Goal: Information Seeking & Learning: Learn about a topic

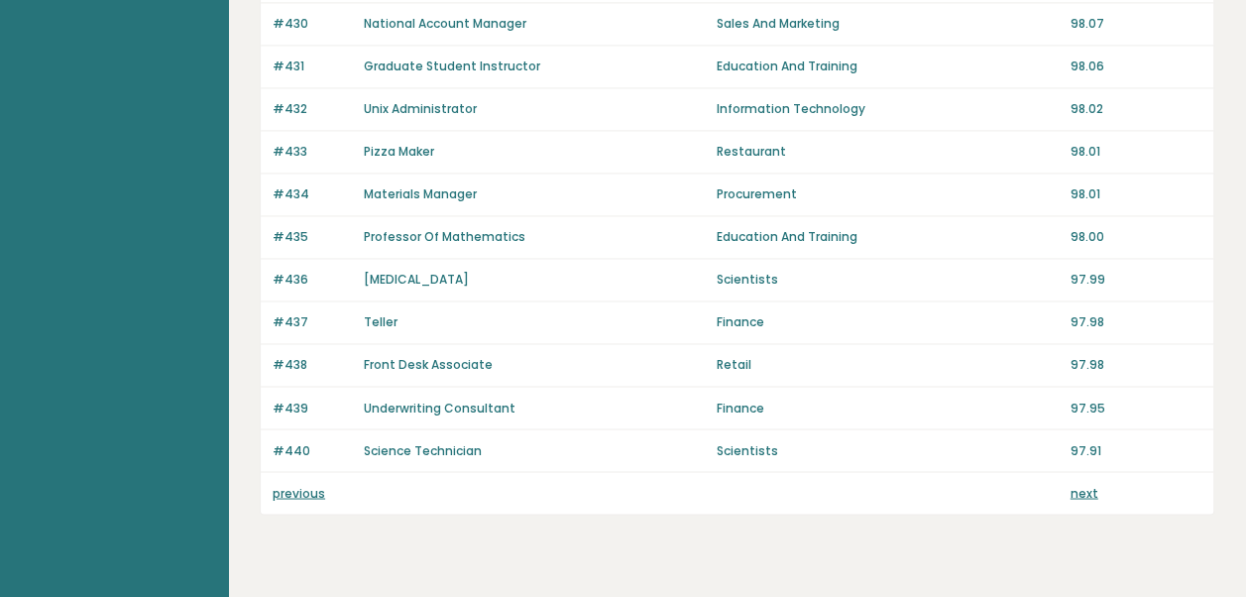
scroll to position [1491, 0]
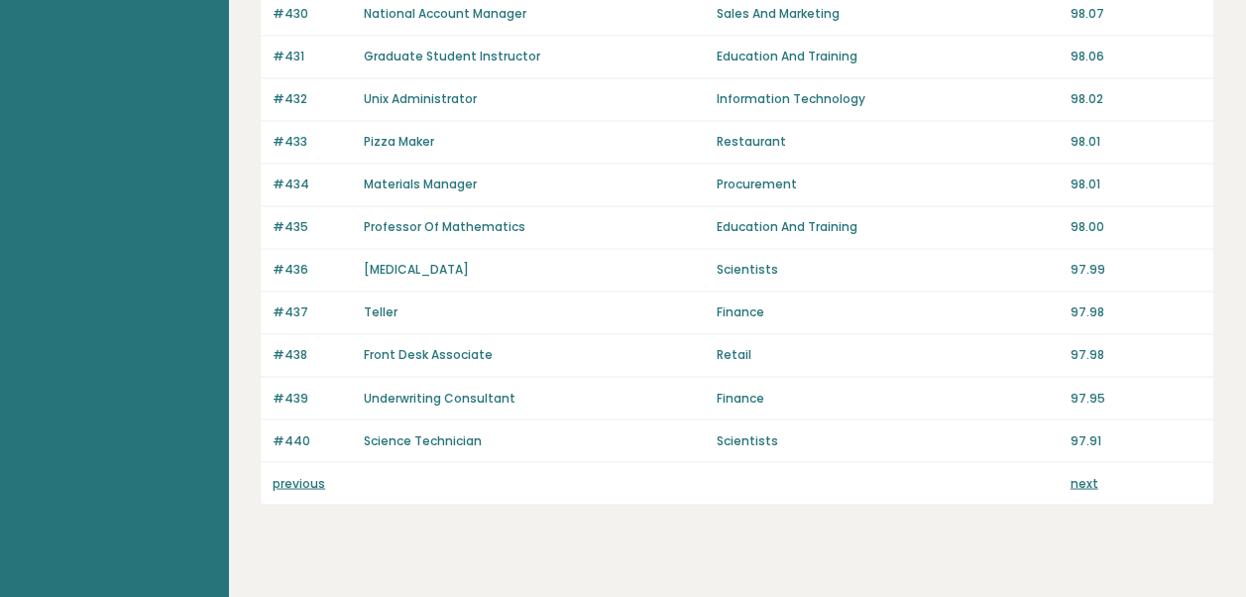
click at [1073, 474] on link "next" at bounding box center [1085, 482] width 28 height 17
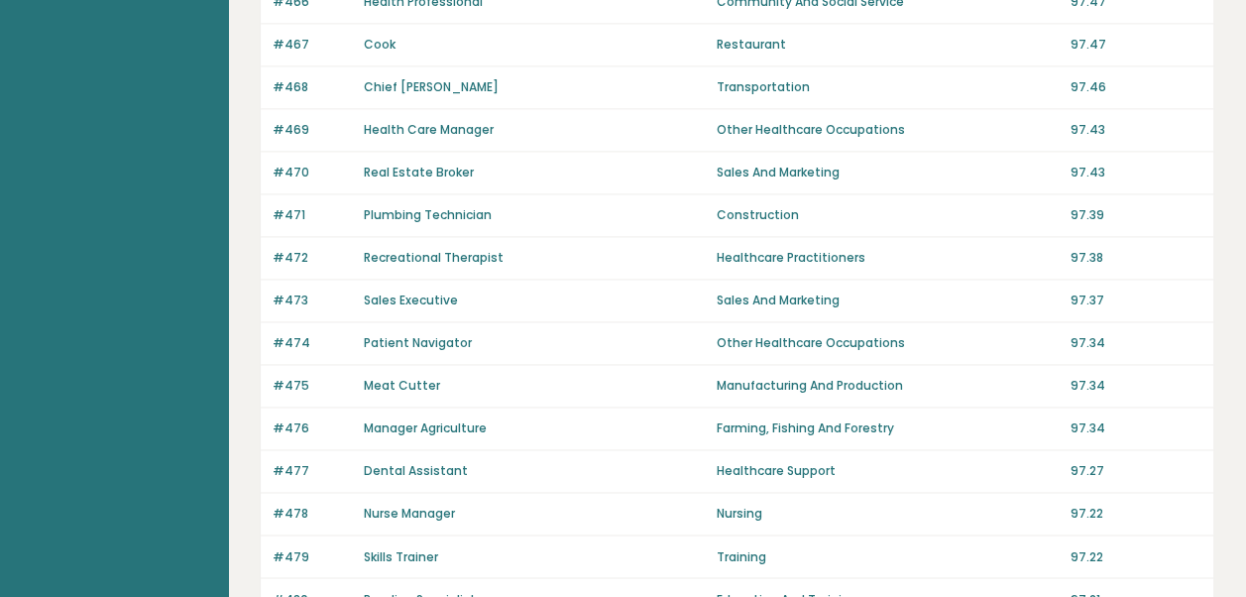
scroll to position [1511, 0]
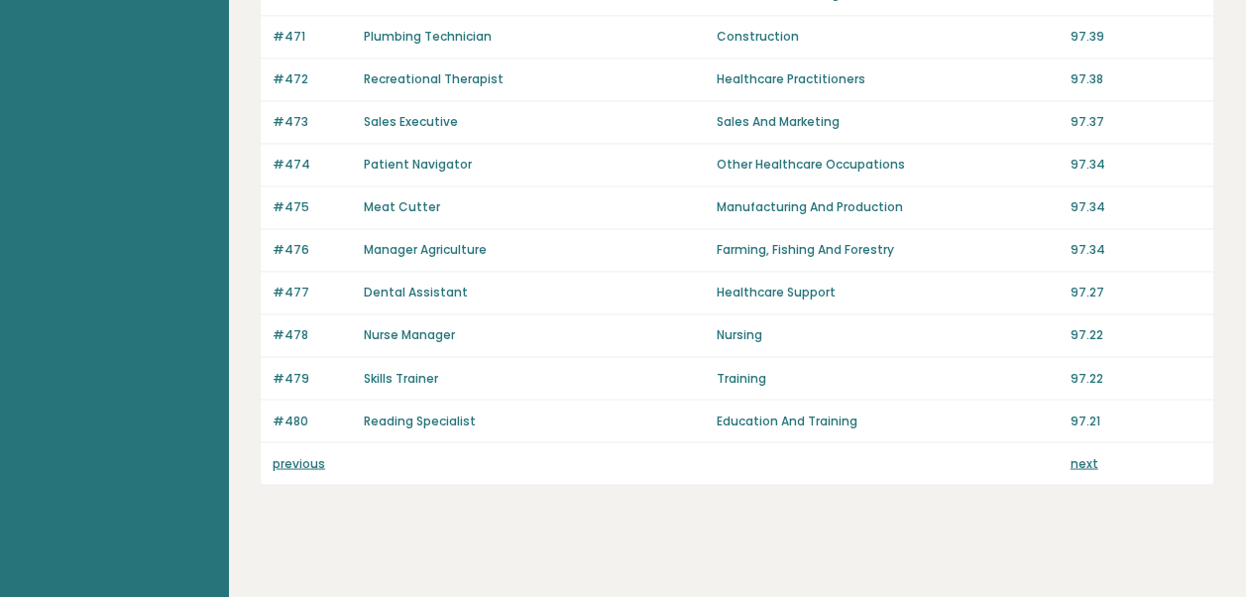
click at [1092, 454] on link "next" at bounding box center [1085, 462] width 28 height 17
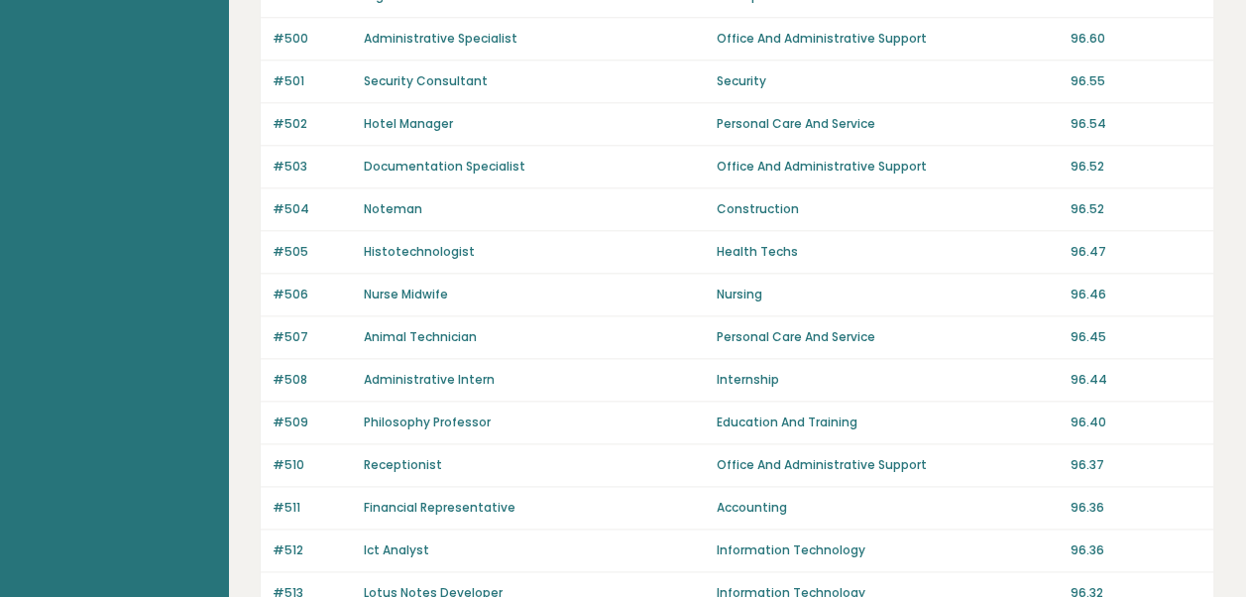
scroll to position [1511, 0]
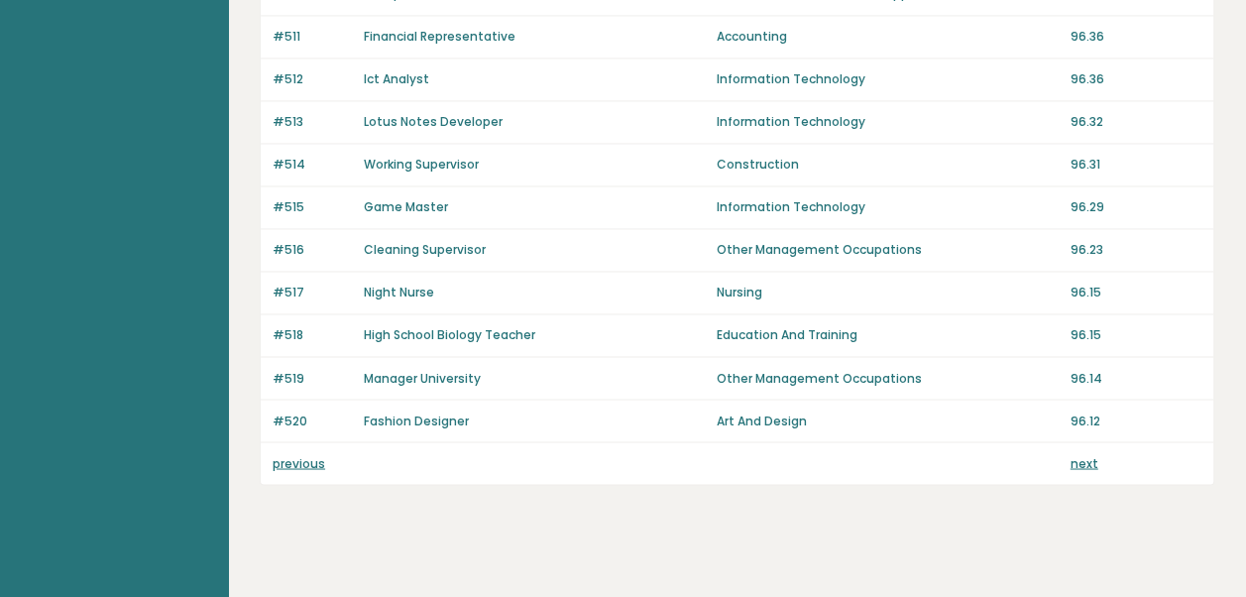
click at [1085, 454] on link "next" at bounding box center [1085, 462] width 28 height 17
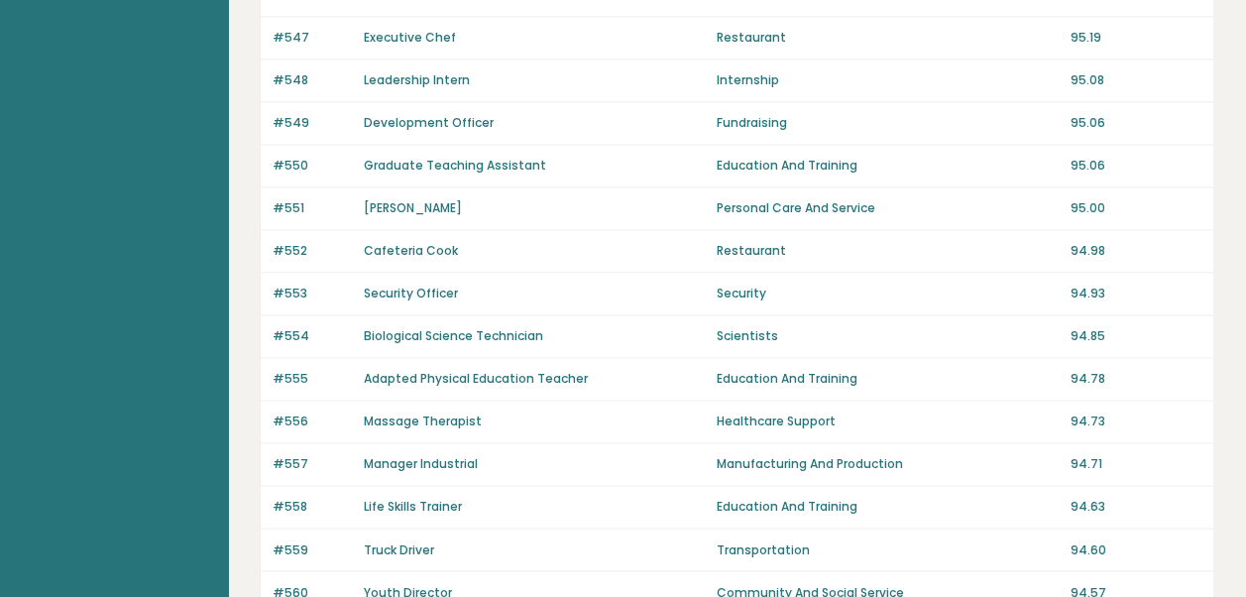
scroll to position [1511, 0]
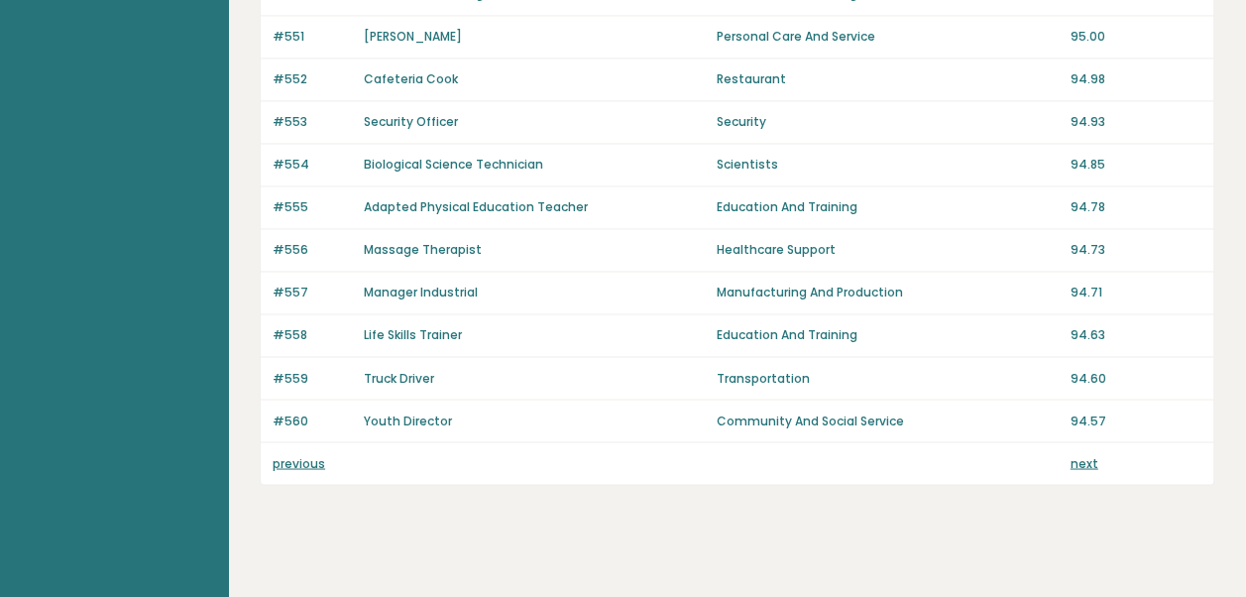
click at [291, 454] on link "previous" at bounding box center [299, 462] width 53 height 17
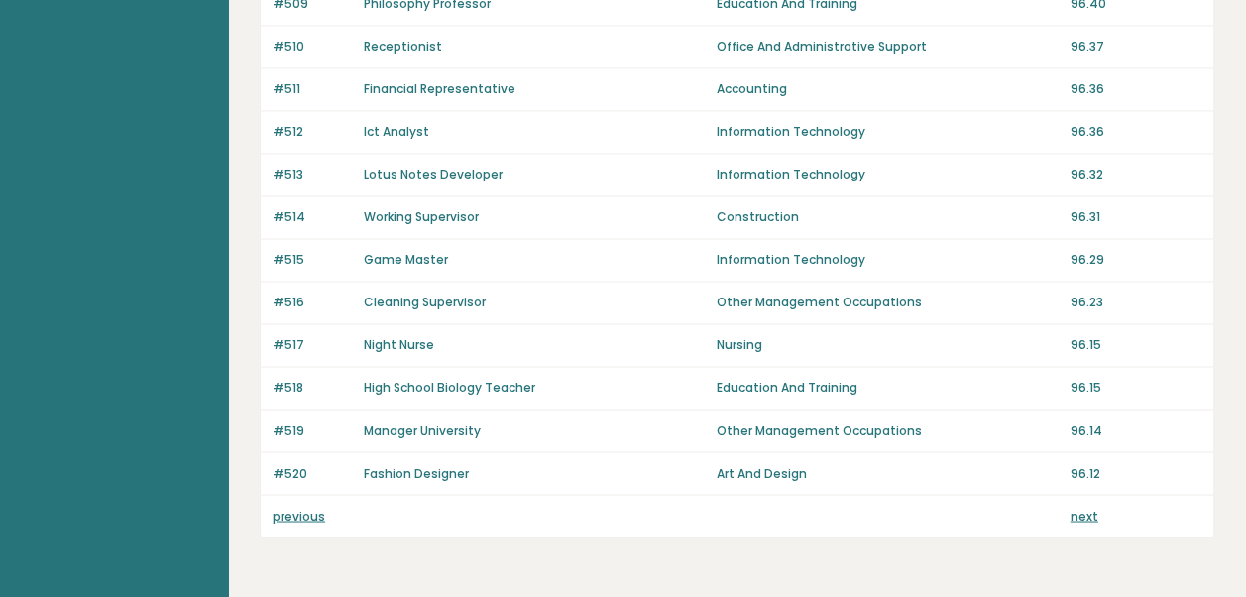
scroll to position [1451, 0]
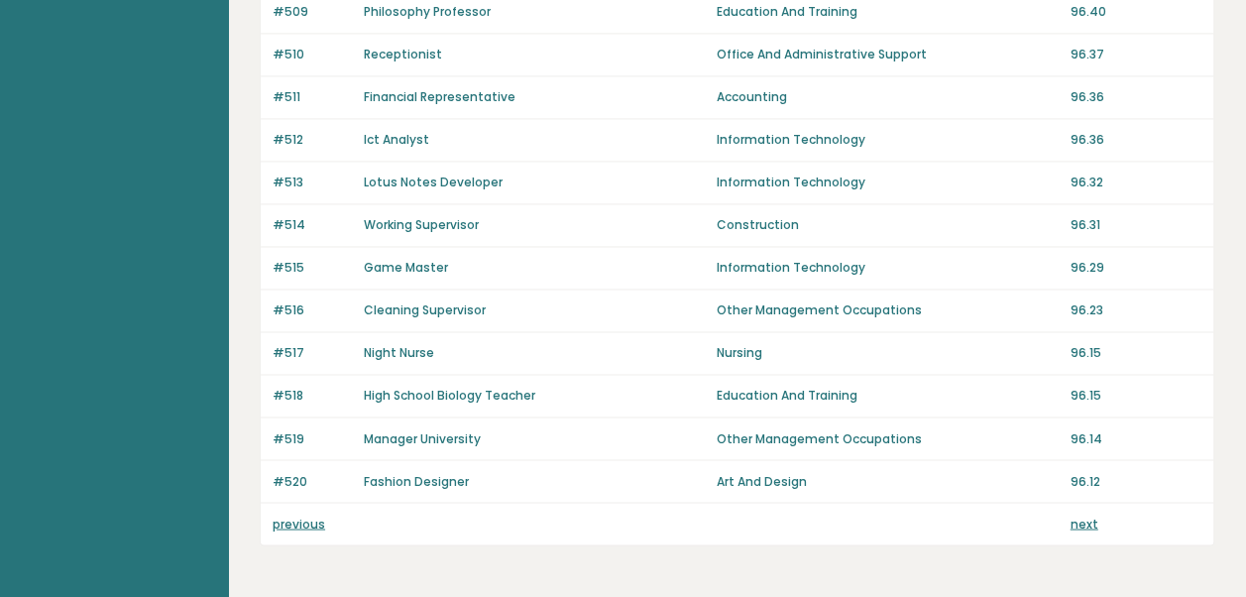
click at [301, 515] on link "previous" at bounding box center [299, 523] width 53 height 17
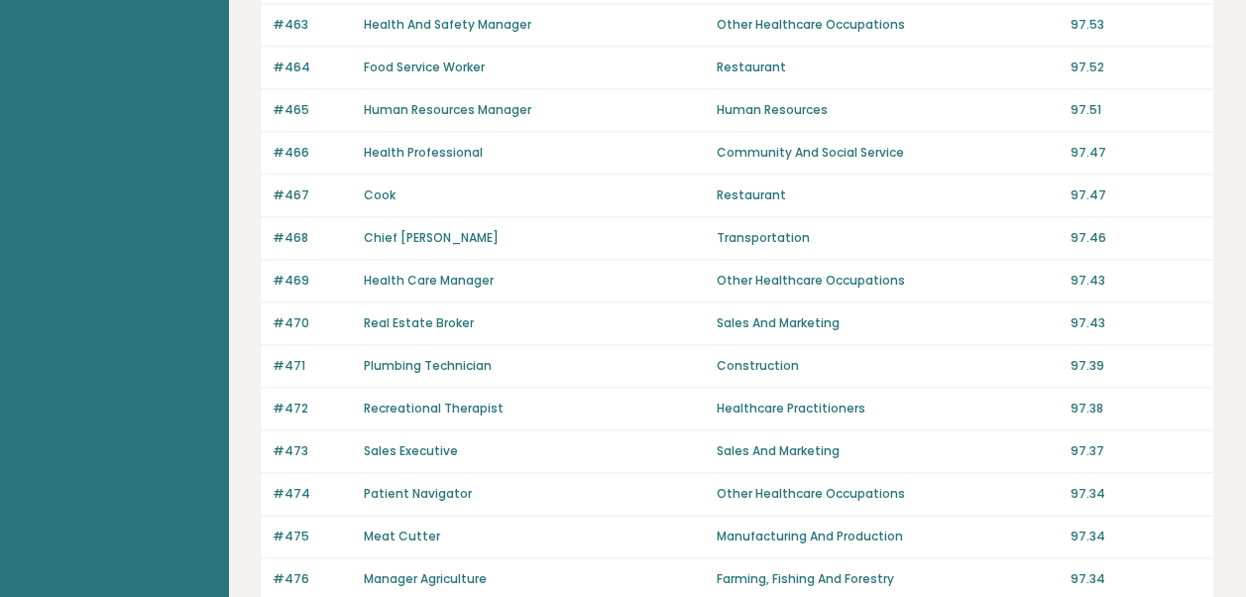
scroll to position [1511, 0]
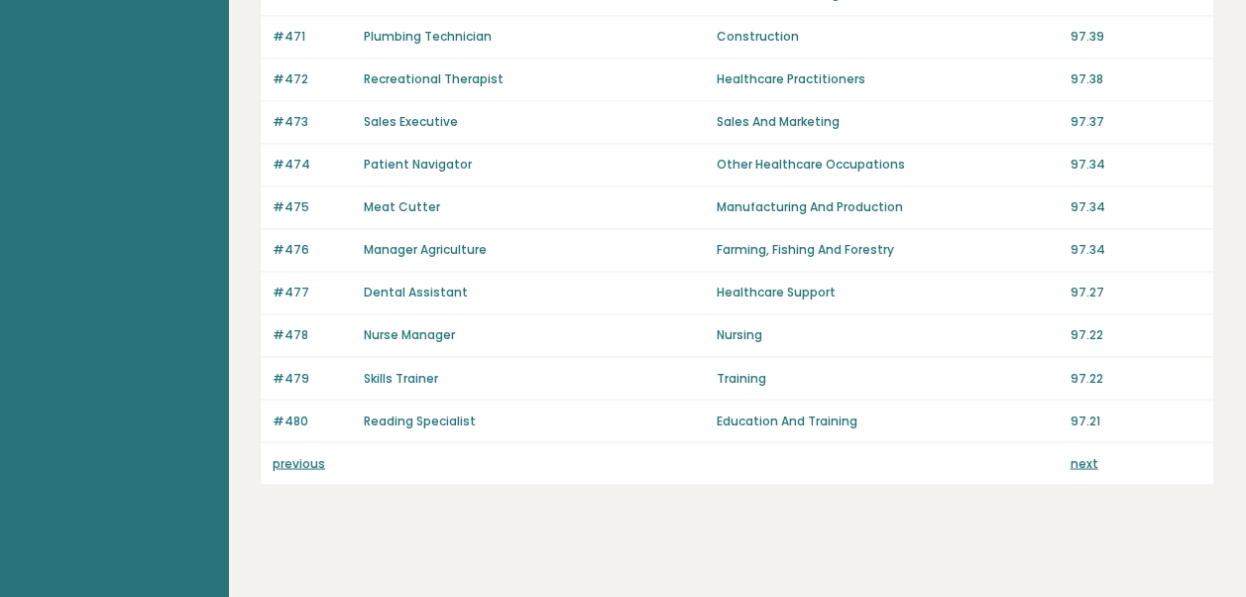
click at [305, 454] on link "previous" at bounding box center [299, 462] width 53 height 17
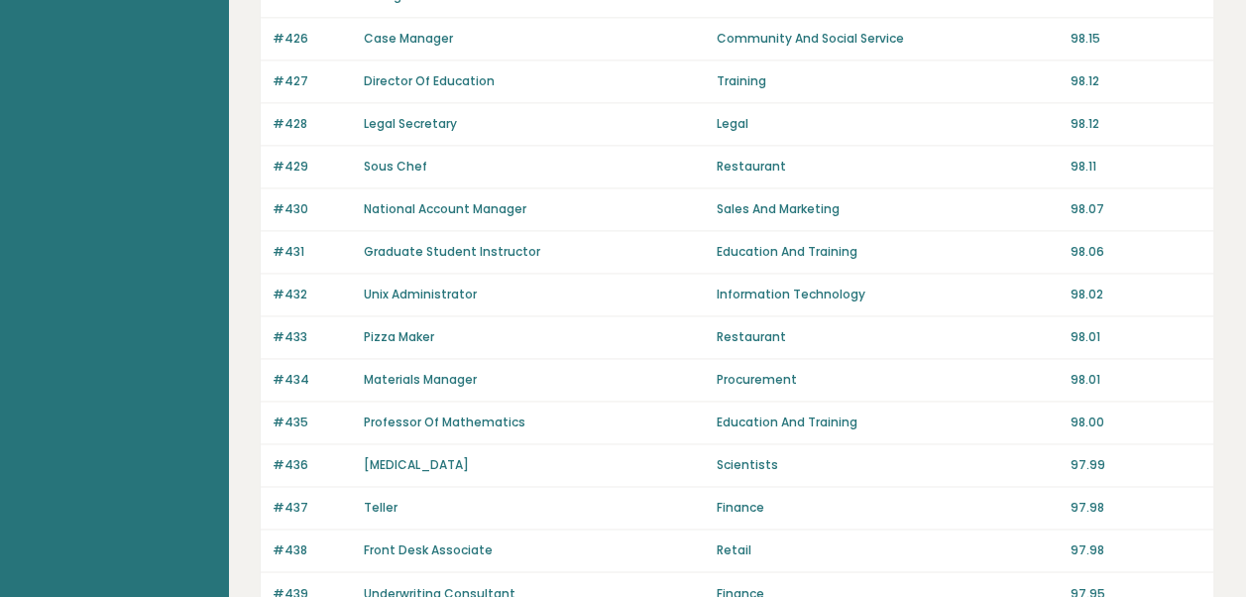
scroll to position [1511, 0]
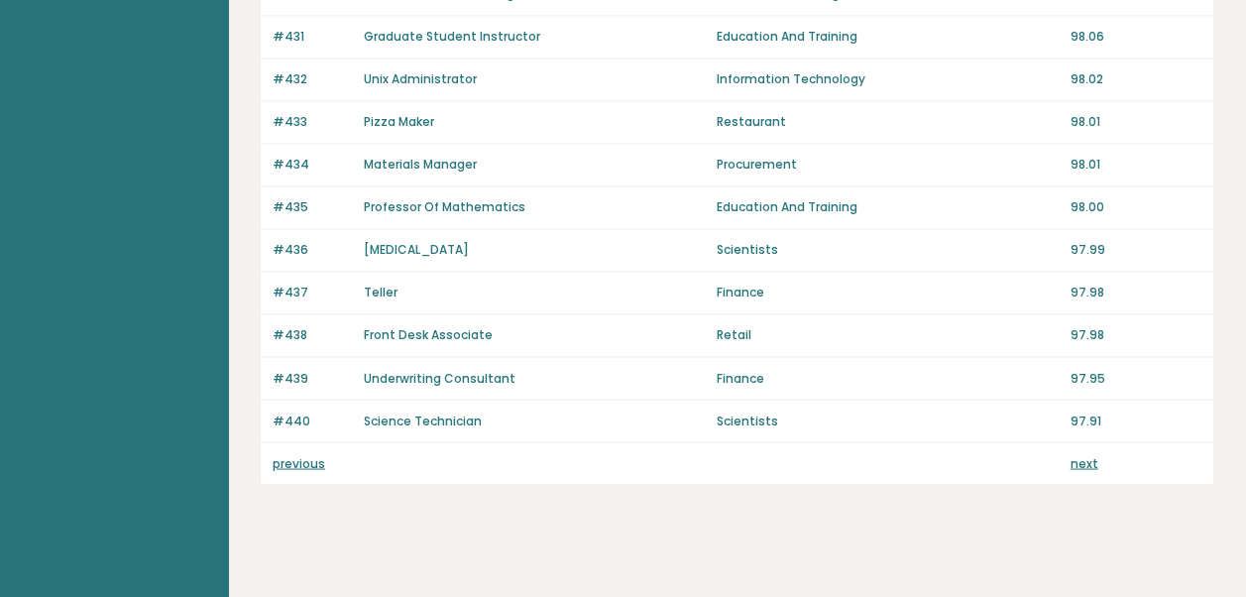
click at [291, 454] on link "previous" at bounding box center [299, 462] width 53 height 17
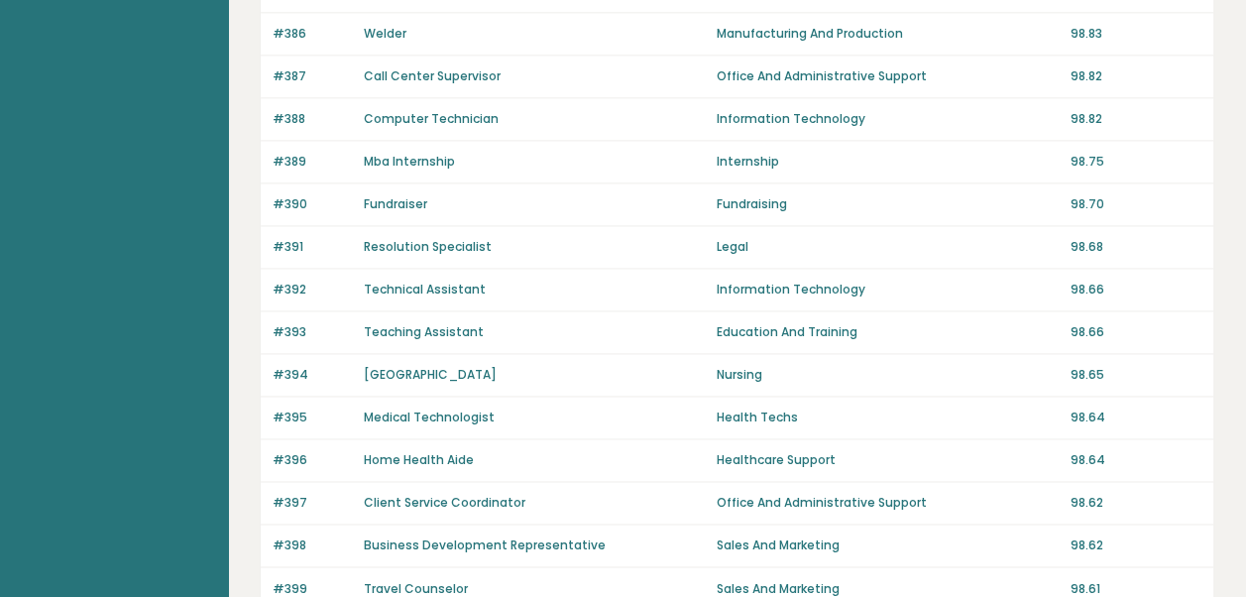
scroll to position [1511, 0]
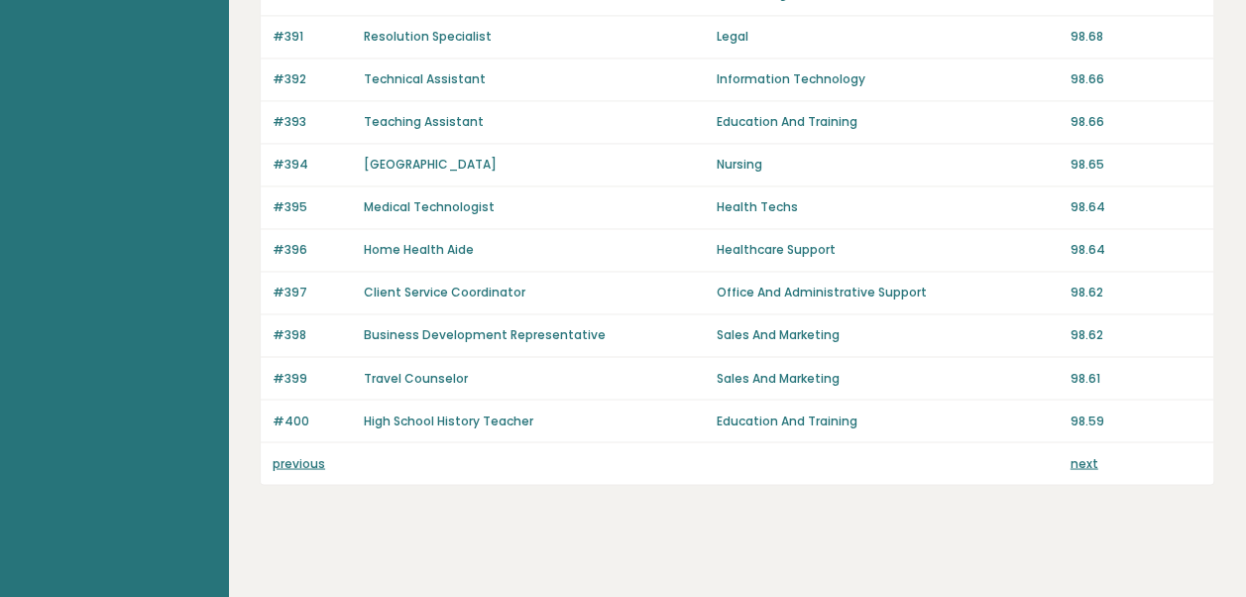
click at [295, 454] on link "previous" at bounding box center [299, 462] width 53 height 17
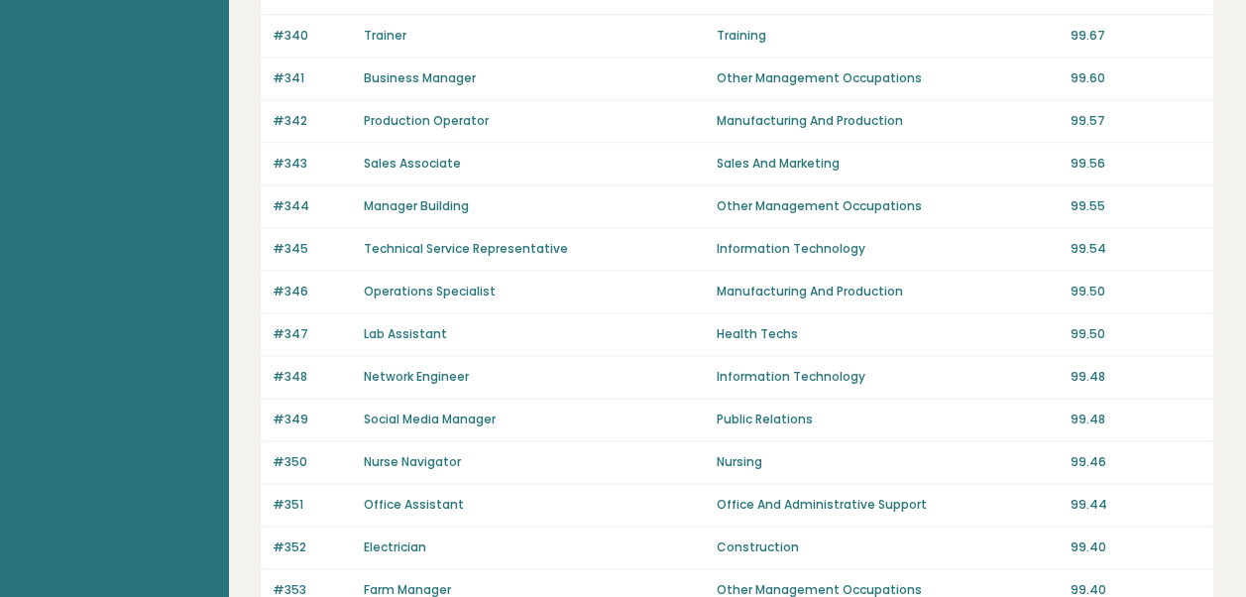
scroll to position [1511, 0]
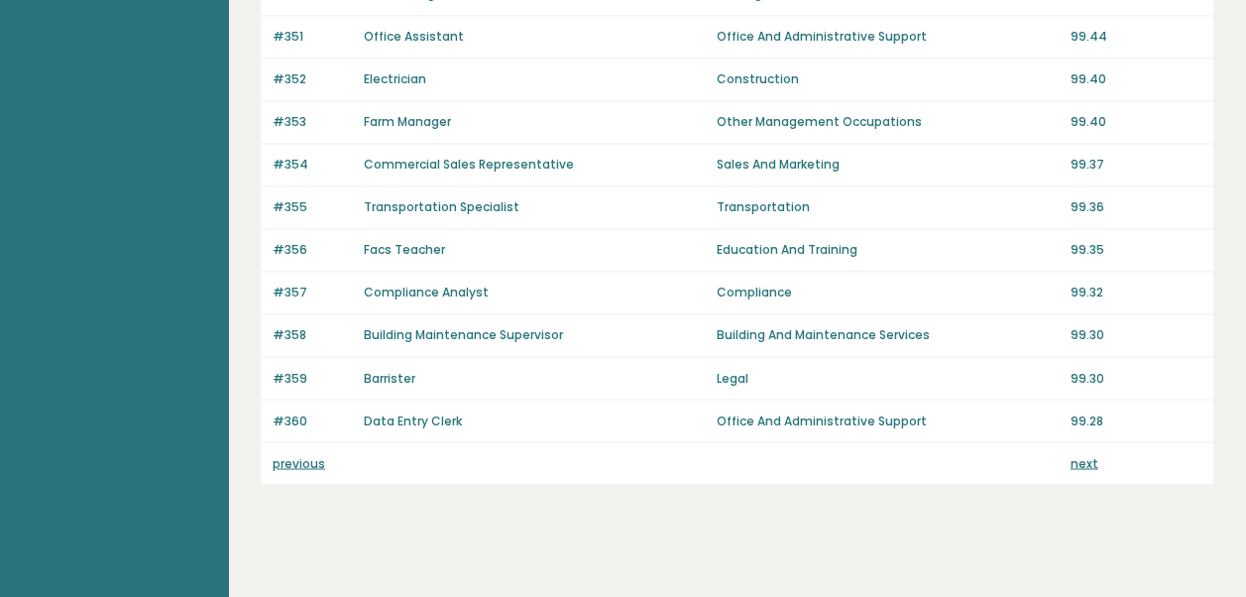
click at [317, 454] on link "previous" at bounding box center [299, 462] width 53 height 17
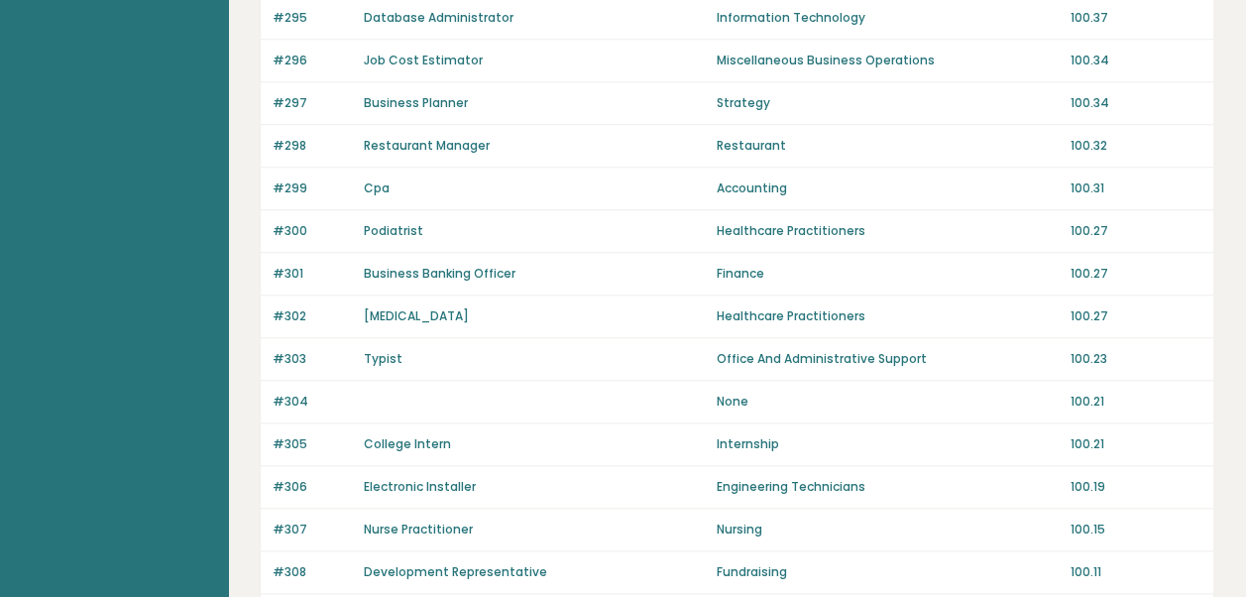
scroll to position [1511, 0]
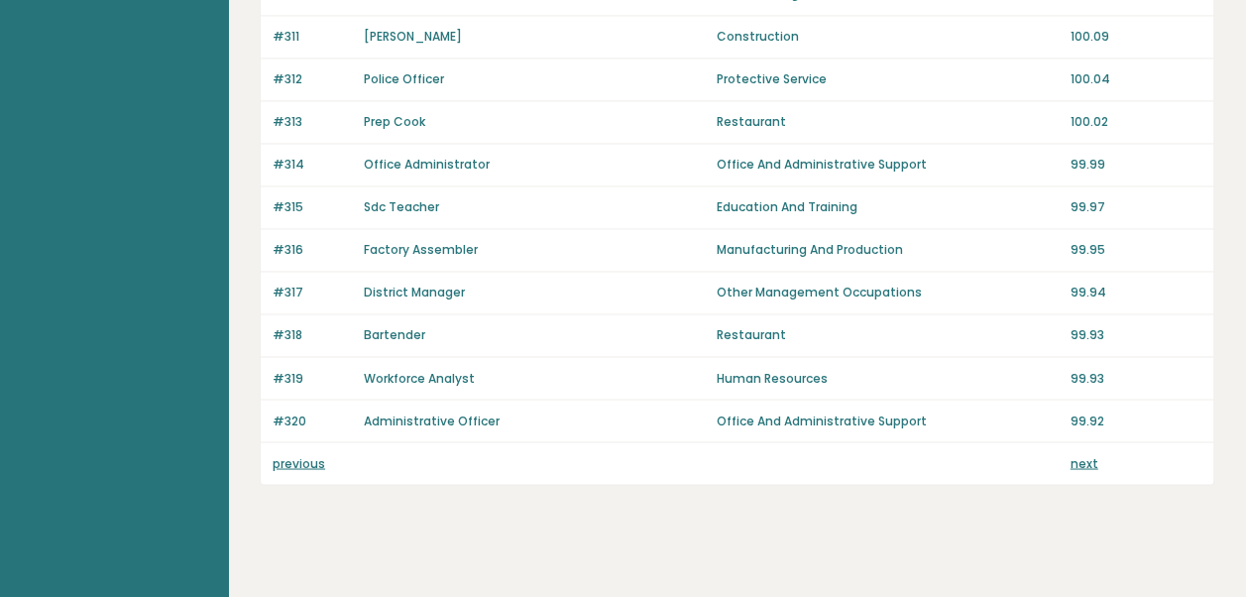
click at [296, 454] on link "previous" at bounding box center [299, 462] width 53 height 17
